Goal: Information Seeking & Learning: Learn about a topic

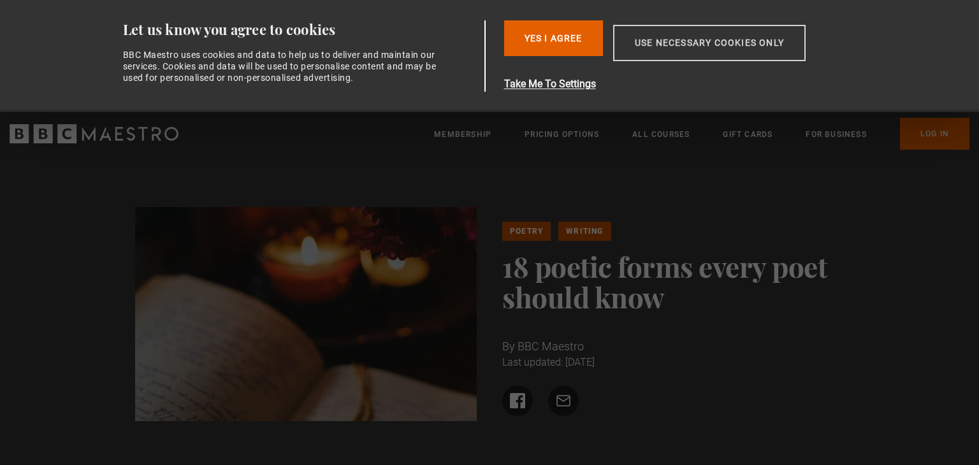
click at [692, 47] on button "Use necessary cookies only" at bounding box center [709, 43] width 192 height 36
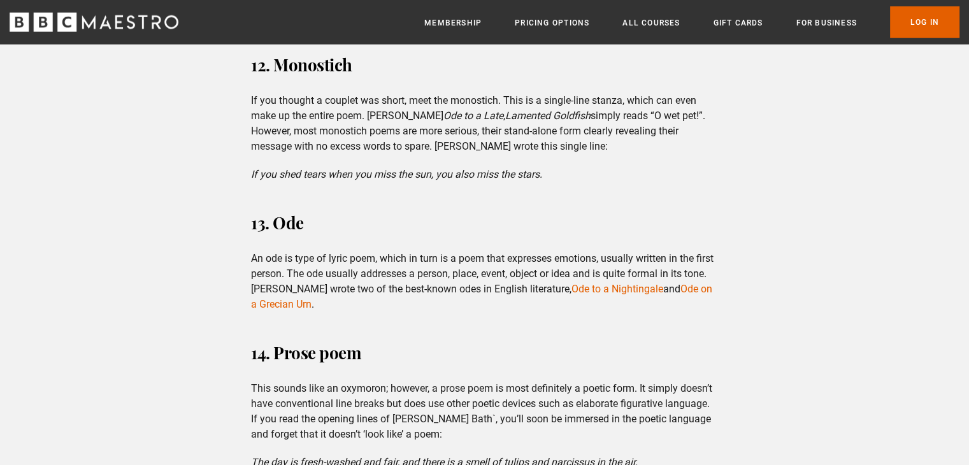
scroll to position [3249, 0]
click at [591, 287] on link "Ode to a Nightingale" at bounding box center [617, 290] width 92 height 12
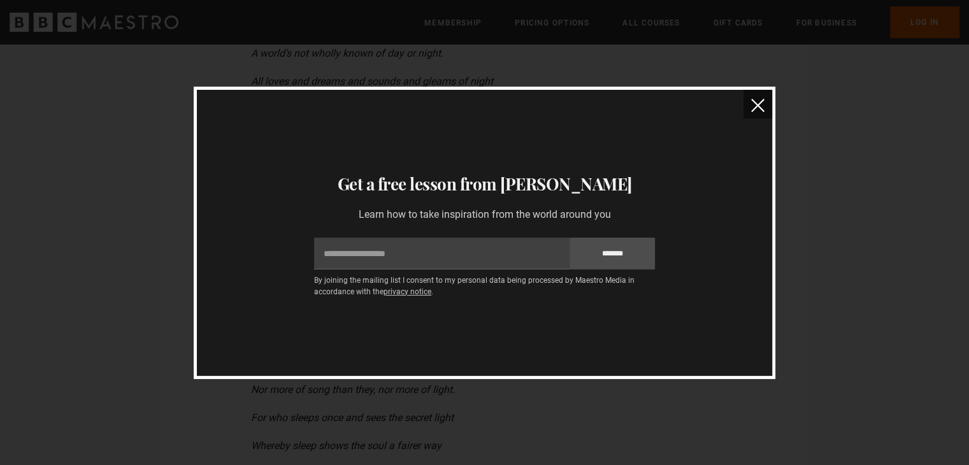
scroll to position [4332, 0]
click at [755, 108] on img "close" at bounding box center [757, 105] width 13 height 13
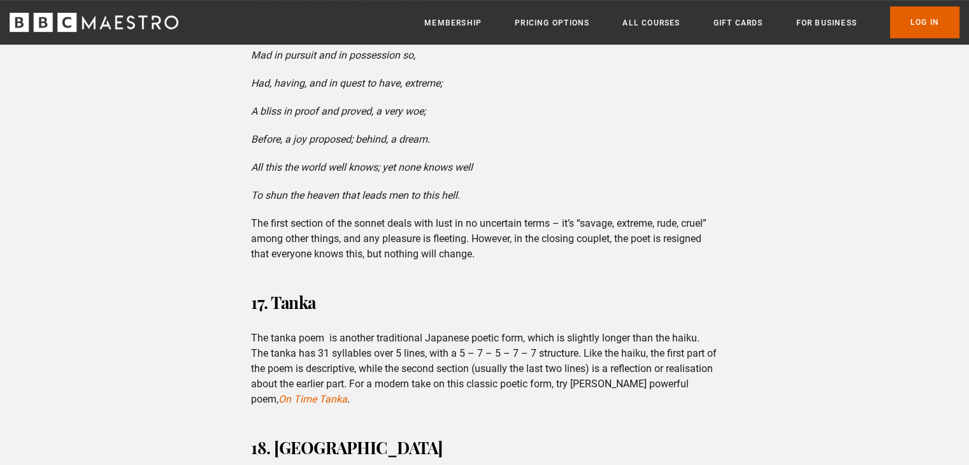
scroll to position [5479, 0]
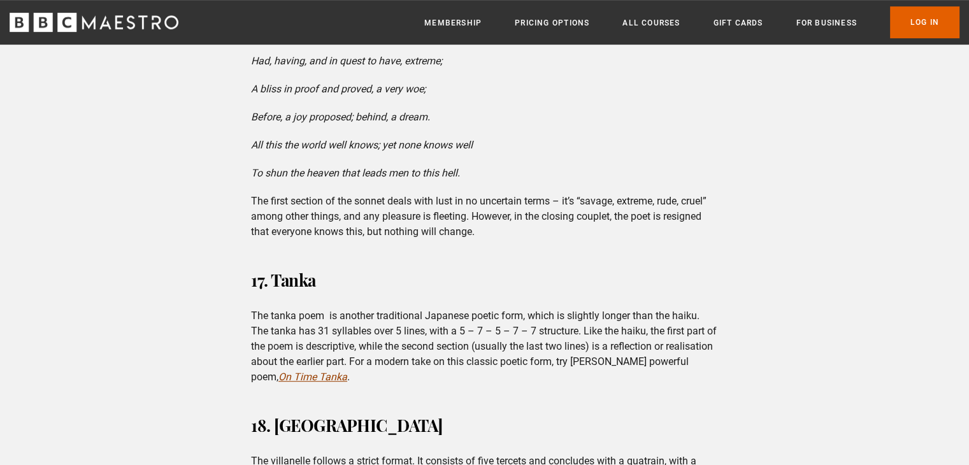
click at [347, 371] on em "On Time Tanka" at bounding box center [312, 377] width 69 height 12
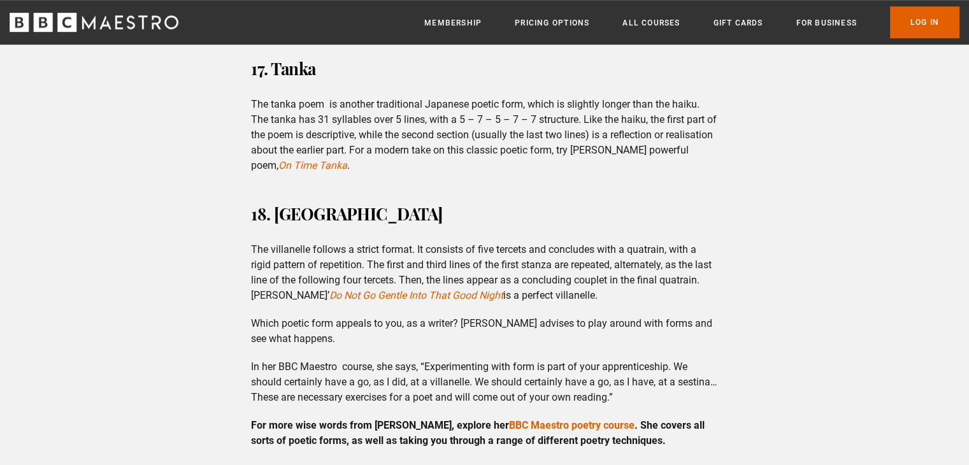
scroll to position [5670, 0]
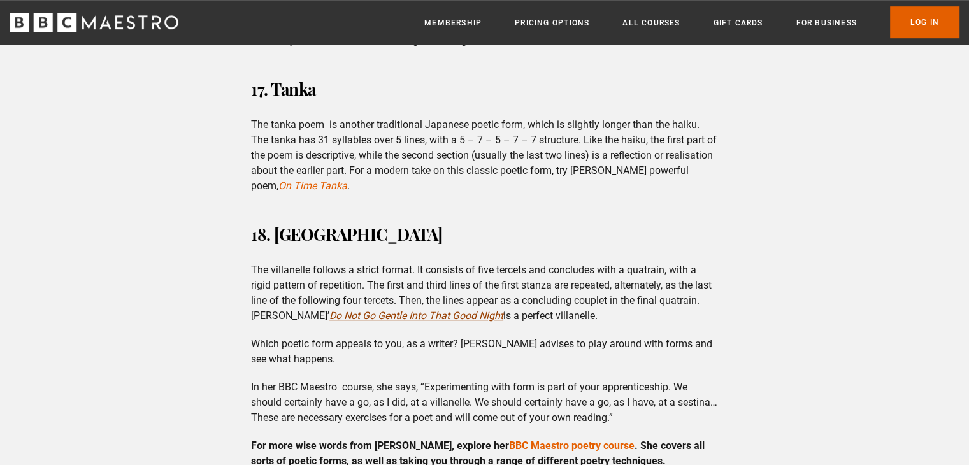
click at [431, 310] on em "Do Not Go Gentle Into That Good Night" at bounding box center [416, 316] width 174 height 12
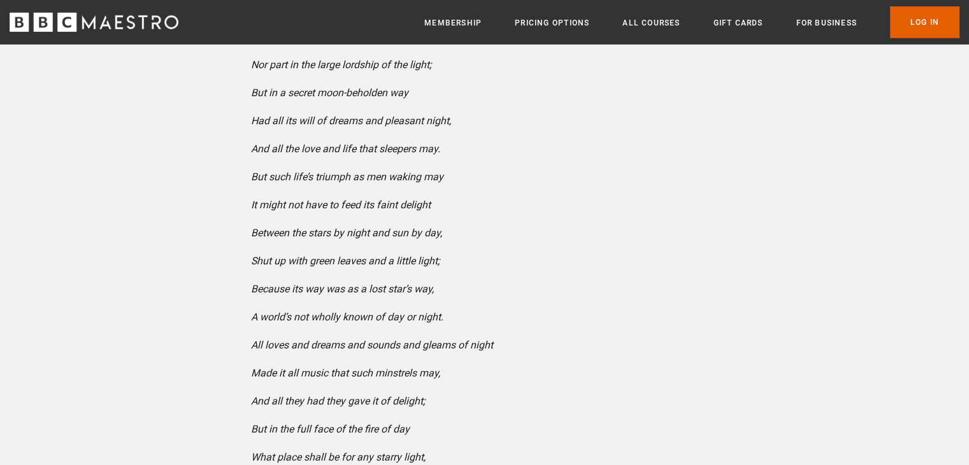
scroll to position [4587, 0]
